Goal: Find contact information: Find contact information

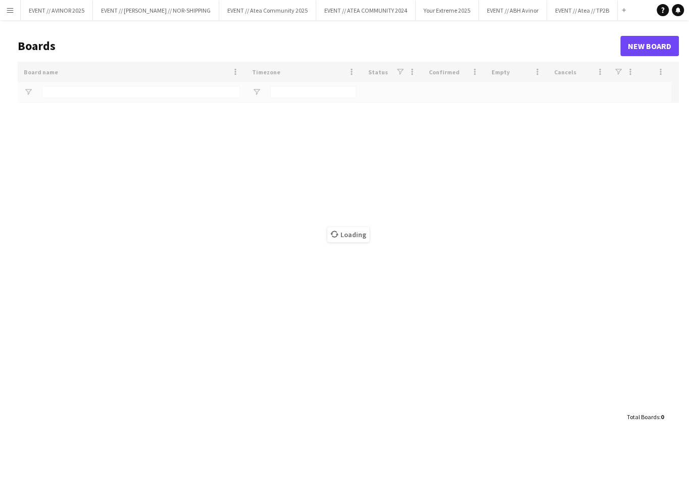
type input "****"
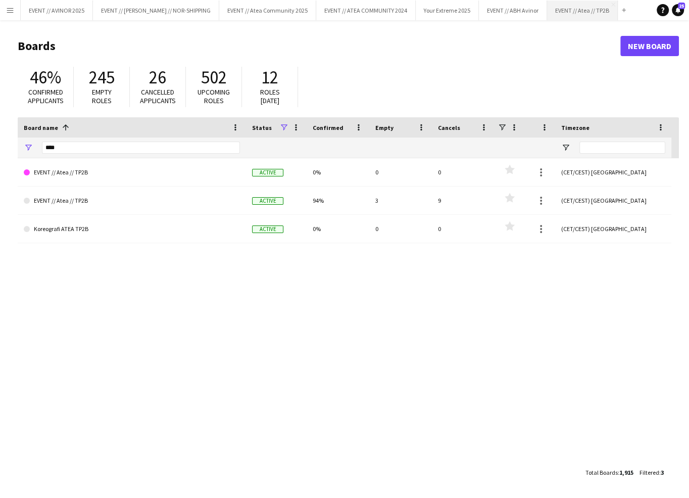
click at [554, 15] on button "EVENT // Atea // TP2B Close" at bounding box center [582, 11] width 71 height 20
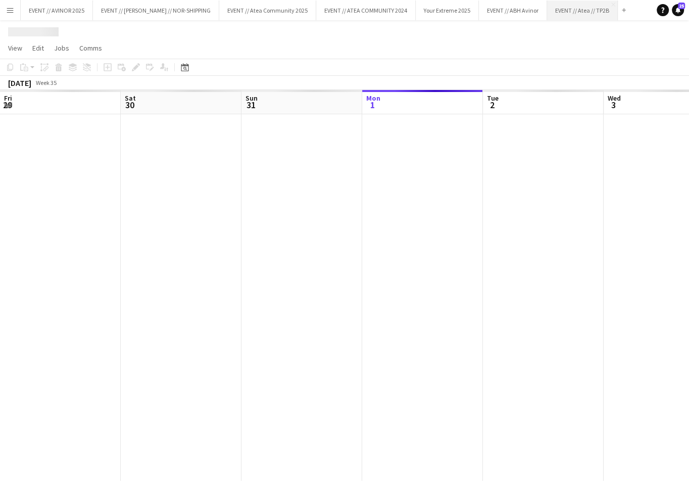
scroll to position [0, 241]
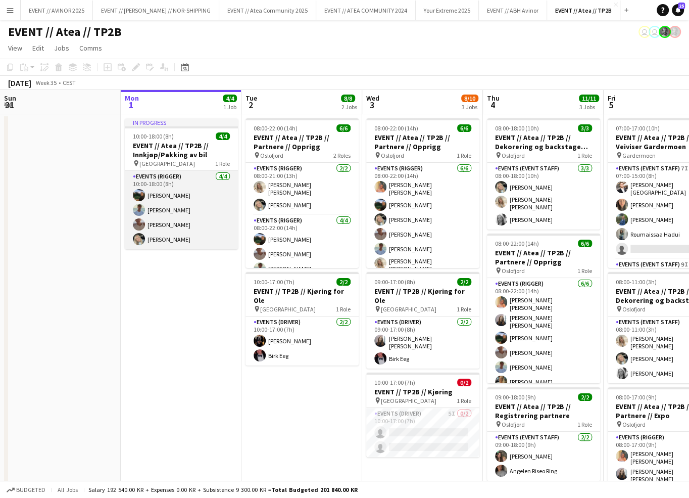
click at [203, 201] on app-card-role "Events (Rigger) [DATE] 10:00-18:00 (8h) [PERSON_NAME] [PERSON_NAME] [PERSON_NAM…" at bounding box center [181, 210] width 113 height 78
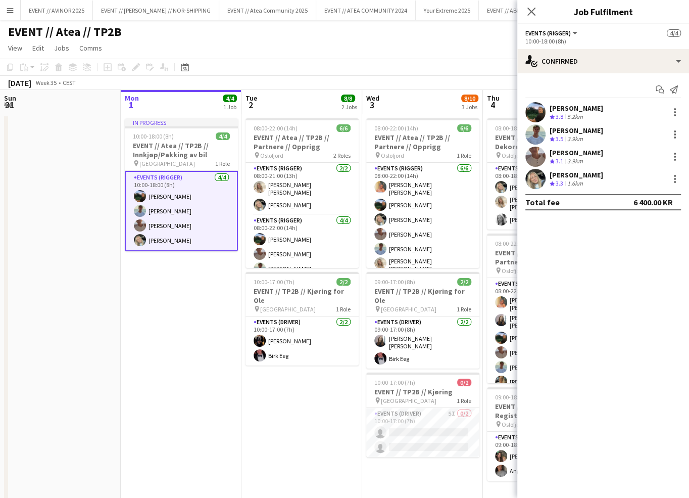
click at [570, 176] on div "[PERSON_NAME]" at bounding box center [577, 174] width 54 height 9
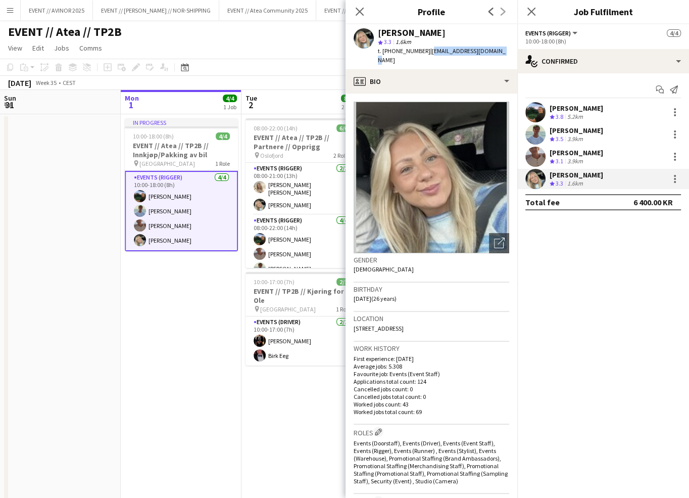
drag, startPoint x: 419, startPoint y: 53, endPoint x: 493, endPoint y: 53, distance: 73.2
click at [493, 53] on div "[PERSON_NAME] star 3.3 1.6km t. [PHONE_NUMBER] | [EMAIL_ADDRESS][DOMAIN_NAME]" at bounding box center [432, 46] width 172 height 45
copy span "[EMAIL_ADDRESS][DOMAIN_NAME]"
